Goal: Task Accomplishment & Management: Manage account settings

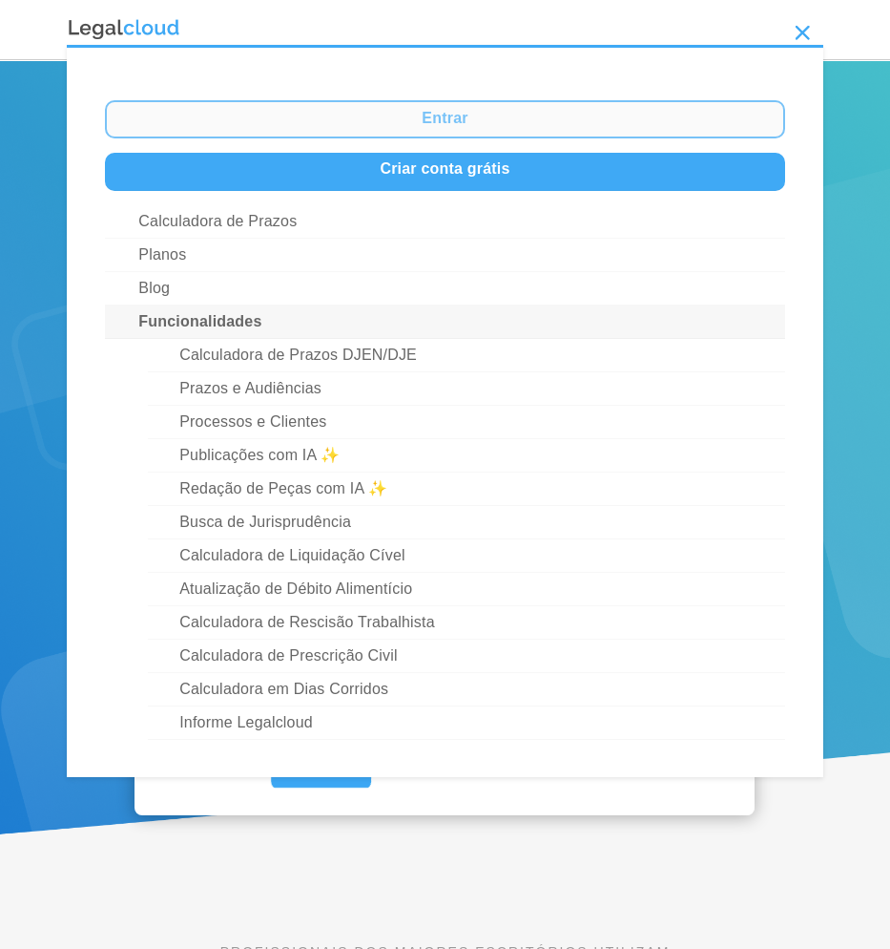
click at [512, 119] on link "Entrar" at bounding box center [445, 119] width 681 height 38
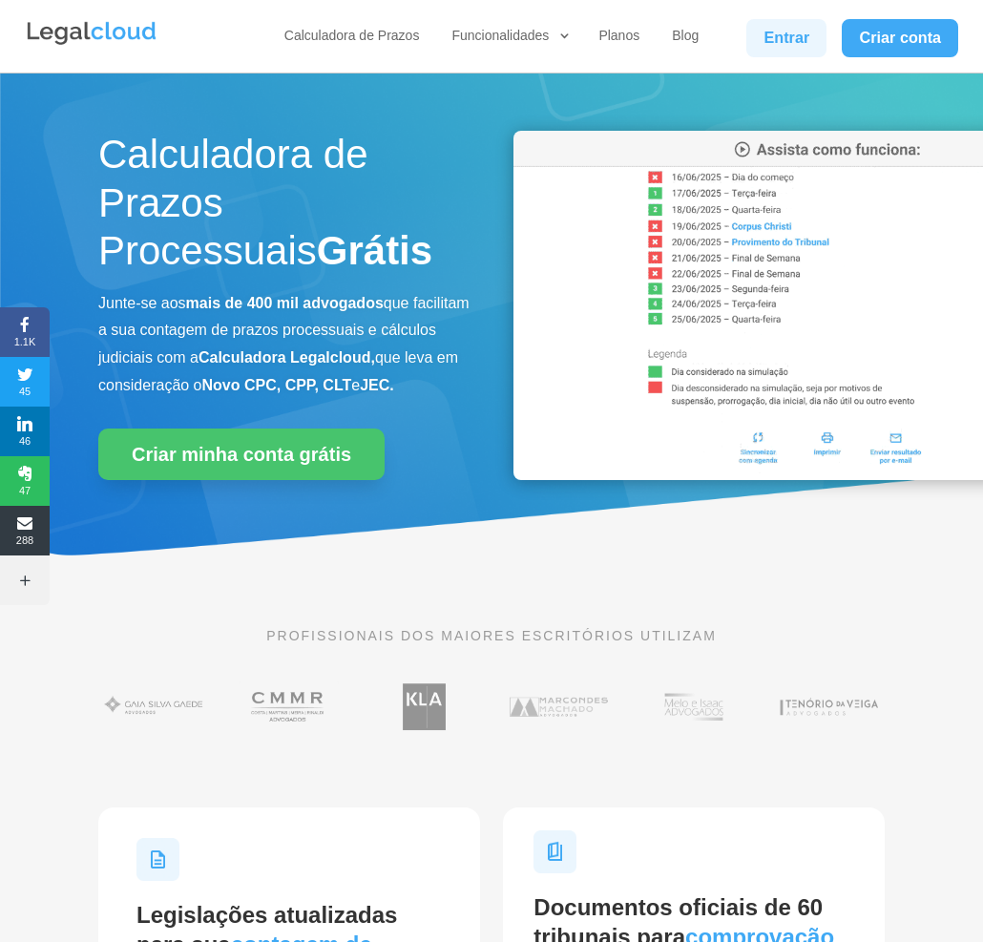
click at [781, 29] on link "Entrar" at bounding box center [786, 38] width 80 height 38
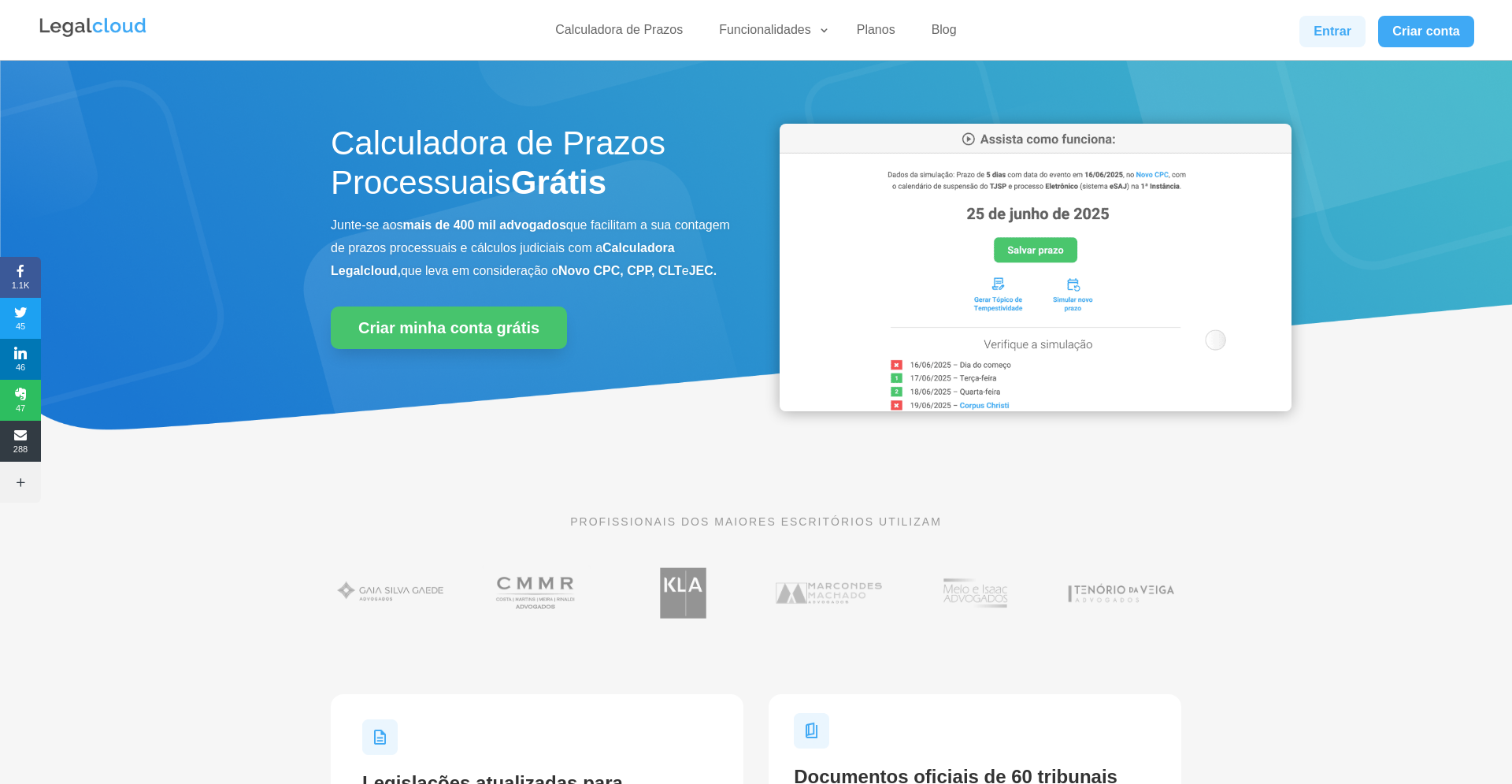
click at [1334, 43] on link "Entrar" at bounding box center [1333, 31] width 66 height 31
